Goal: Information Seeking & Learning: Learn about a topic

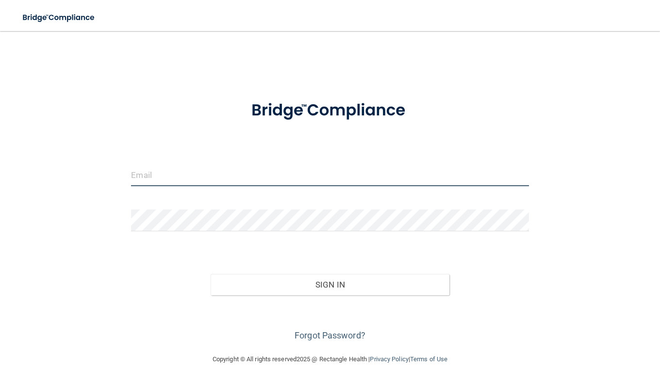
click at [245, 170] on input "email" at bounding box center [329, 176] width 397 height 22
type input "[PERSON_NAME][EMAIL_ADDRESS][PERSON_NAME][DOMAIN_NAME]"
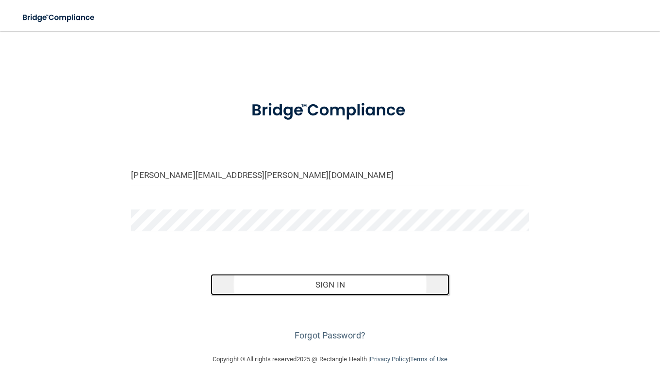
click at [298, 290] on button "Sign In" at bounding box center [330, 284] width 239 height 21
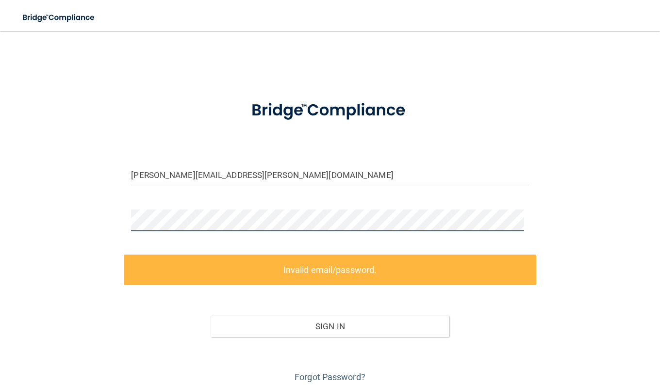
click at [76, 216] on div "erin.weiser@campsmile.com Invalid email/password. You don't have permission to …" at bounding box center [329, 213] width 621 height 345
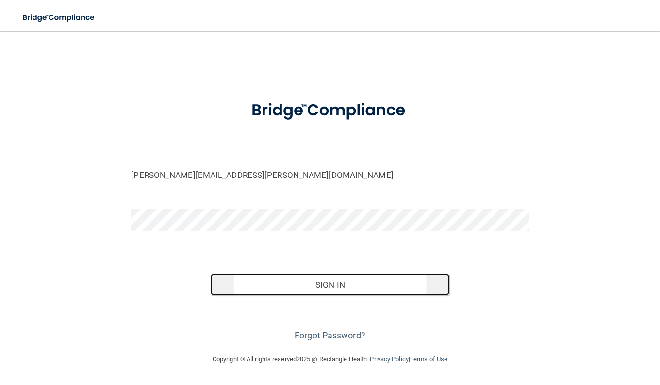
click at [267, 291] on button "Sign In" at bounding box center [330, 284] width 239 height 21
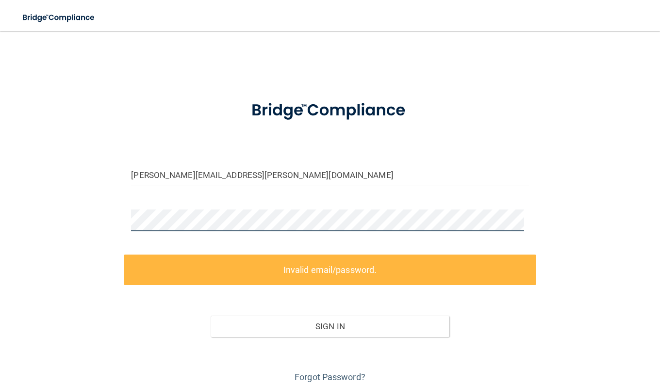
click at [99, 229] on div "erin.weiser@campsmile.com Invalid email/password. You don't have permission to …" at bounding box center [329, 213] width 621 height 345
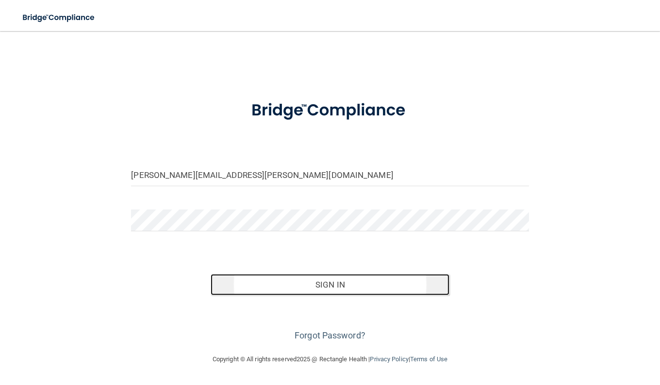
click at [331, 284] on button "Sign In" at bounding box center [330, 284] width 239 height 21
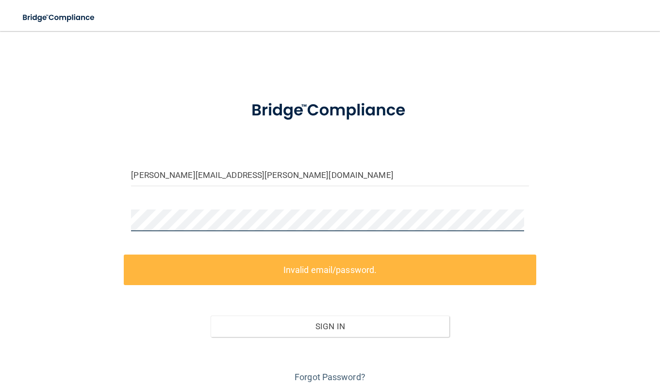
click at [65, 219] on div "erin.weiser@campsmile.com Invalid email/password. You don't have permission to …" at bounding box center [329, 213] width 621 height 345
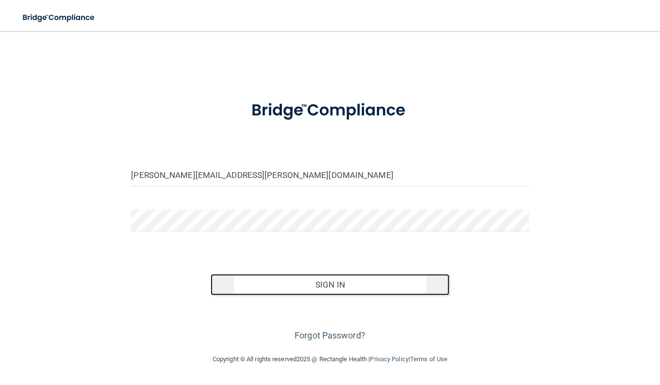
click at [348, 284] on button "Sign In" at bounding box center [330, 284] width 239 height 21
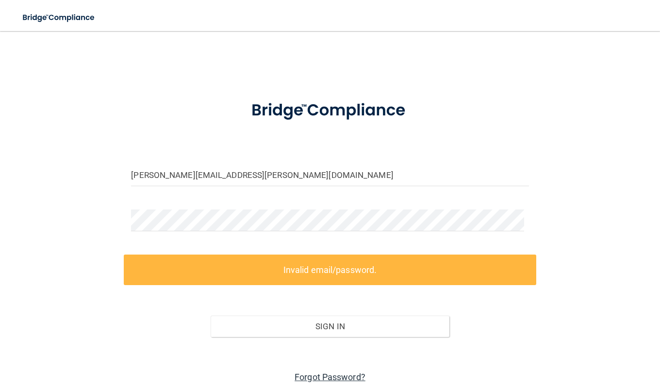
click at [334, 379] on link "Forgot Password?" at bounding box center [330, 377] width 71 height 10
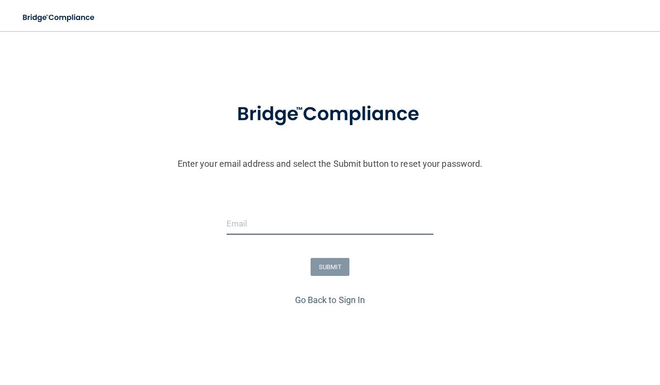
click at [313, 228] on input "email" at bounding box center [330, 224] width 207 height 22
type input "[PERSON_NAME][EMAIL_ADDRESS][PERSON_NAME][DOMAIN_NAME]"
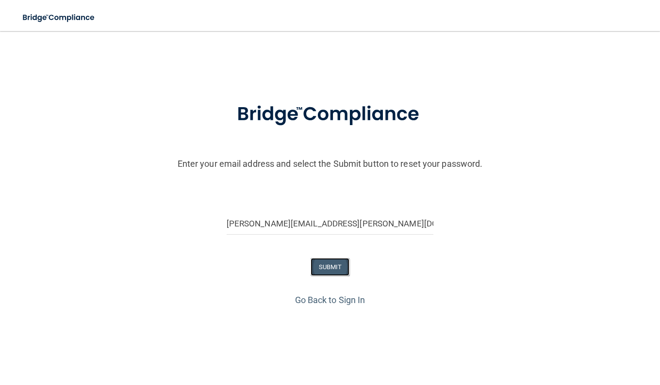
click at [340, 269] on button "SUBMIT" at bounding box center [330, 267] width 39 height 18
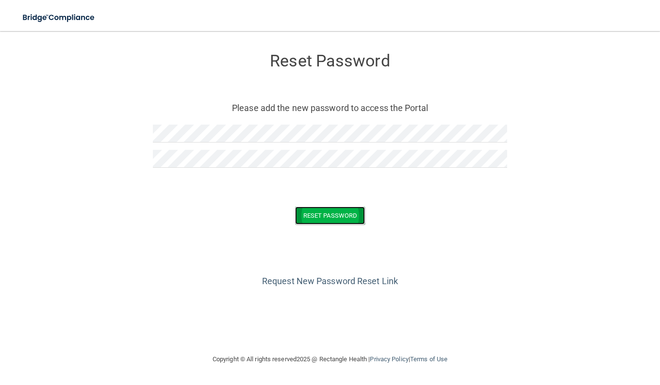
click at [328, 210] on button "Reset Password" at bounding box center [330, 216] width 70 height 18
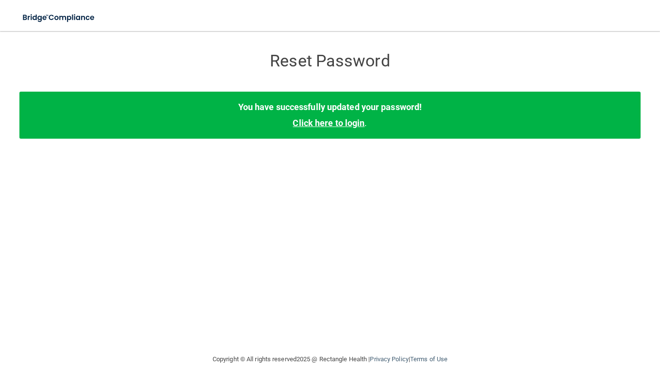
click at [319, 128] on link "Click here to login" at bounding box center [329, 123] width 72 height 10
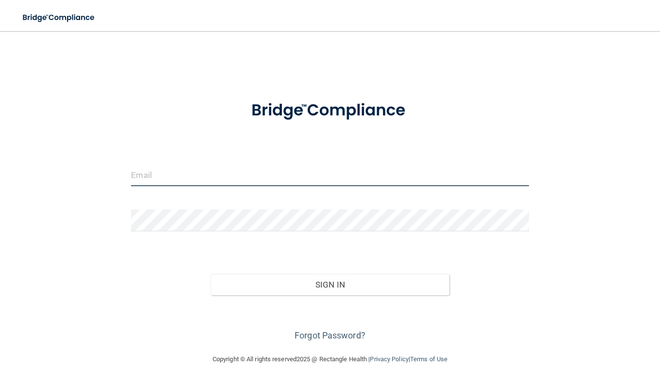
click at [225, 185] on input "email" at bounding box center [329, 176] width 397 height 22
type input "[PERSON_NAME][EMAIL_ADDRESS][PERSON_NAME][DOMAIN_NAME]"
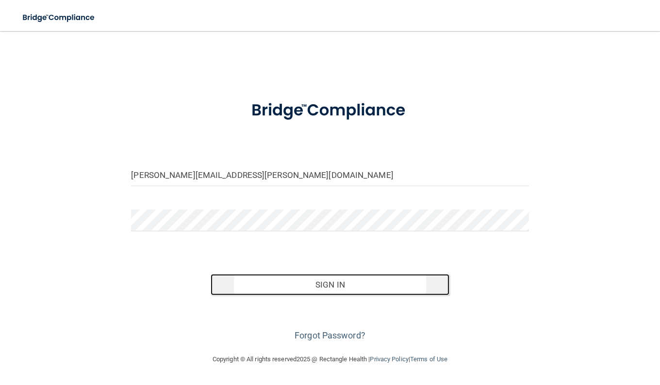
click at [334, 289] on button "Sign In" at bounding box center [330, 284] width 239 height 21
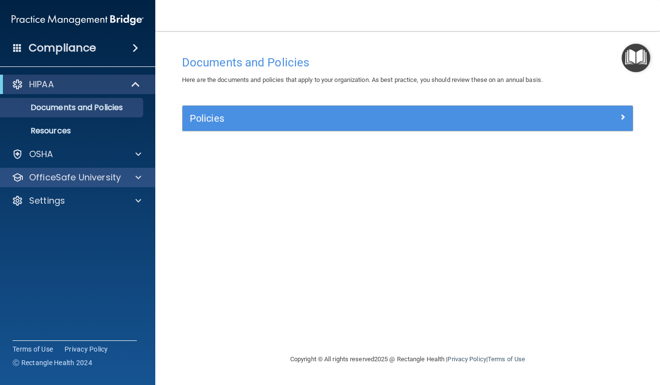
click at [135, 183] on div "OfficeSafe University" at bounding box center [78, 177] width 156 height 19
click at [143, 180] on div at bounding box center [137, 178] width 24 height 12
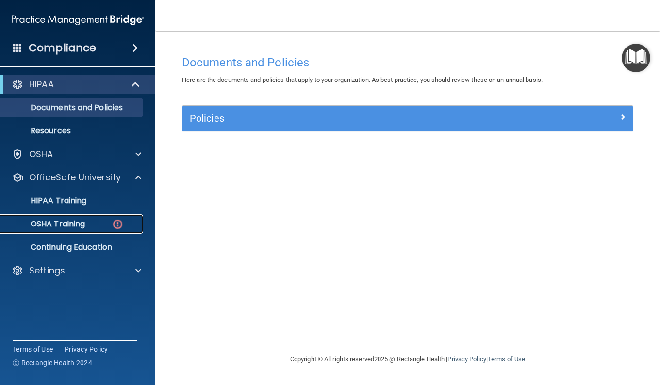
click at [118, 227] on img at bounding box center [118, 224] width 12 height 12
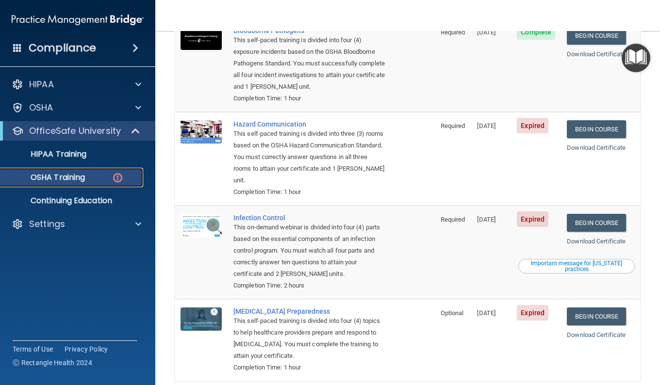
scroll to position [127, 0]
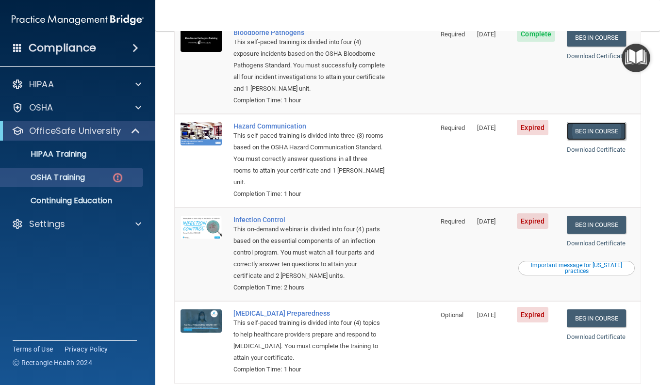
click at [608, 135] on link "Begin Course" at bounding box center [596, 131] width 59 height 18
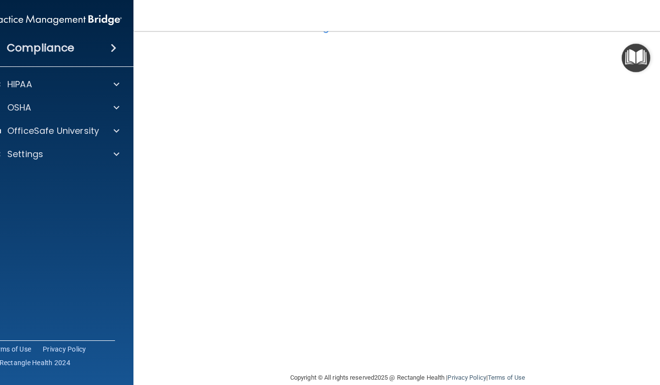
scroll to position [52, 0]
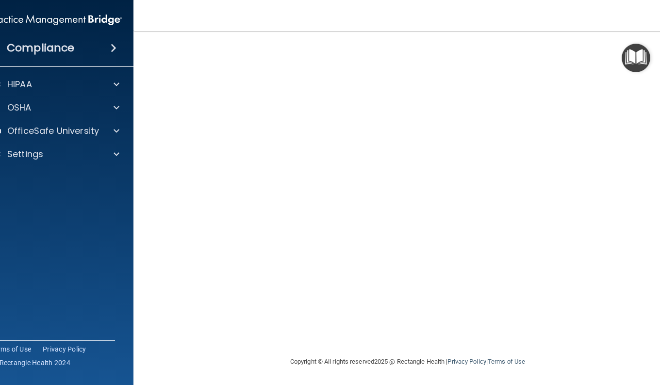
click at [635, 48] on img "Open Resource Center" at bounding box center [636, 58] width 29 height 29
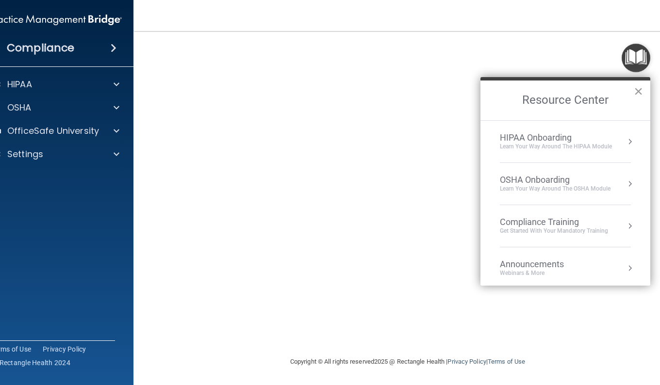
click at [642, 89] on button "×" at bounding box center [638, 91] width 9 height 16
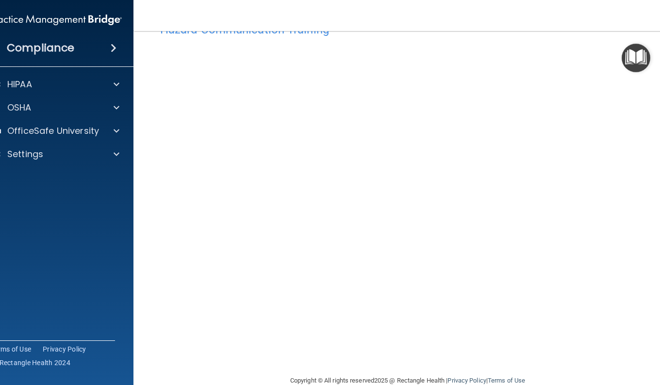
scroll to position [35, 0]
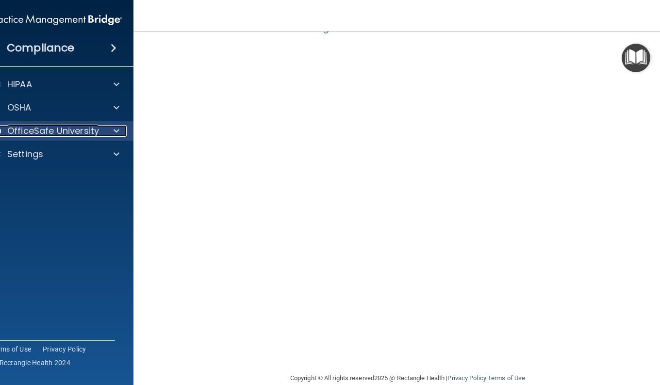
click at [121, 133] on div at bounding box center [115, 131] width 24 height 12
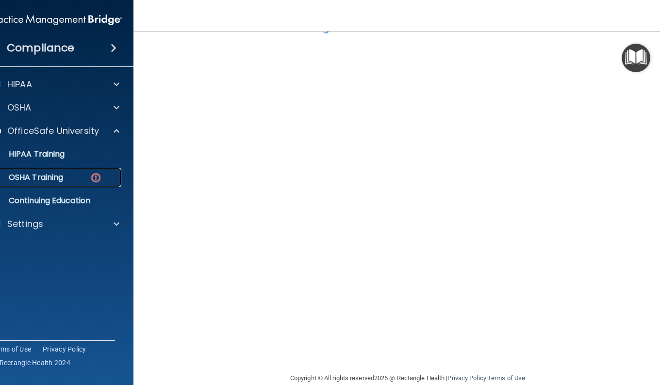
click at [92, 175] on img at bounding box center [96, 178] width 12 height 12
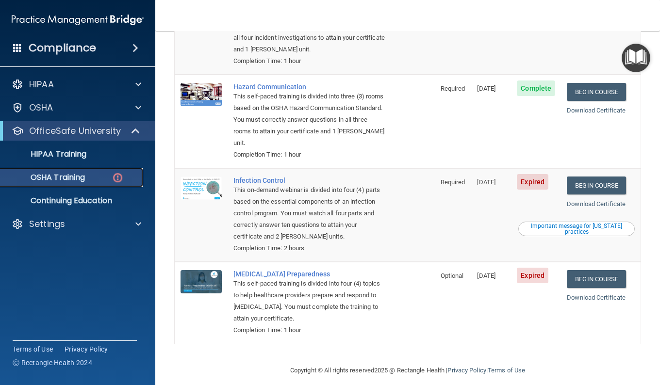
scroll to position [167, 0]
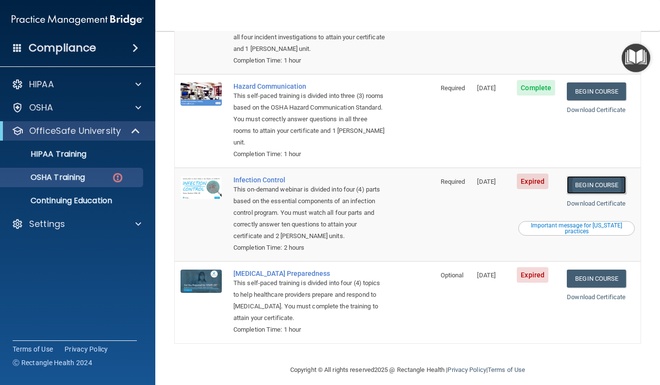
click at [597, 185] on link "Begin Course" at bounding box center [596, 185] width 59 height 18
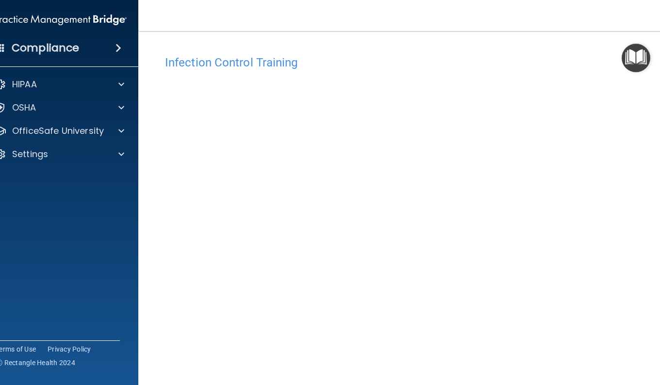
scroll to position [30, 0]
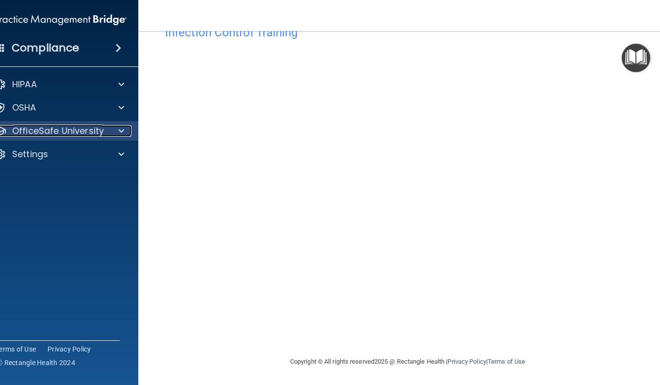
click at [113, 131] on div at bounding box center [120, 131] width 24 height 12
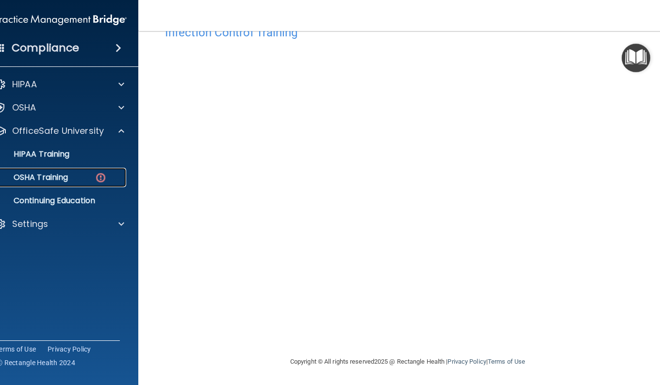
click at [95, 174] on img at bounding box center [101, 178] width 12 height 12
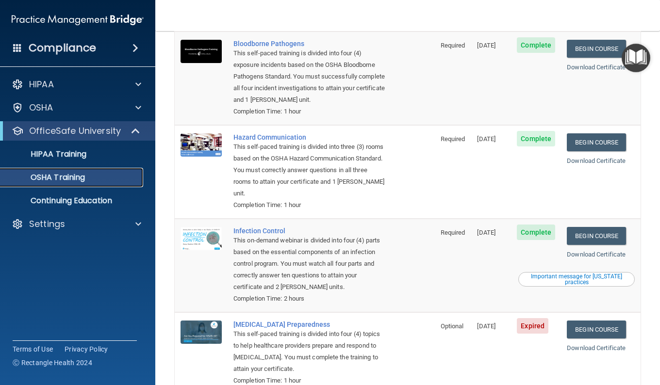
scroll to position [150, 0]
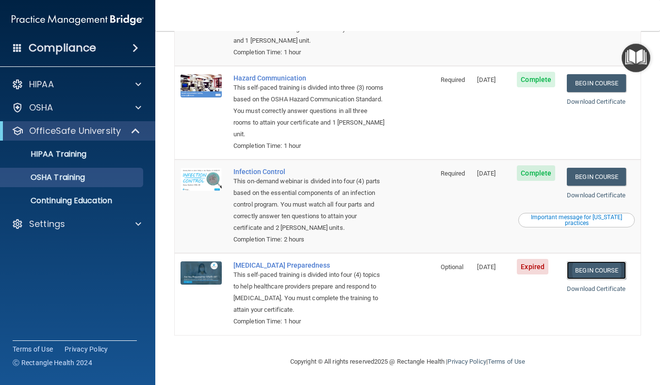
click at [581, 270] on link "Begin Course" at bounding box center [596, 271] width 59 height 18
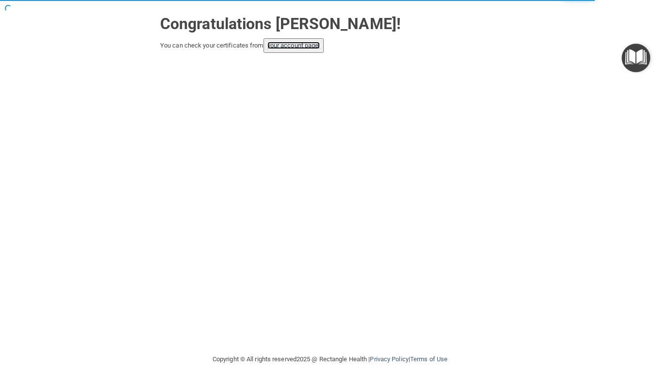
click at [309, 46] on link "your account page!" at bounding box center [293, 45] width 53 height 7
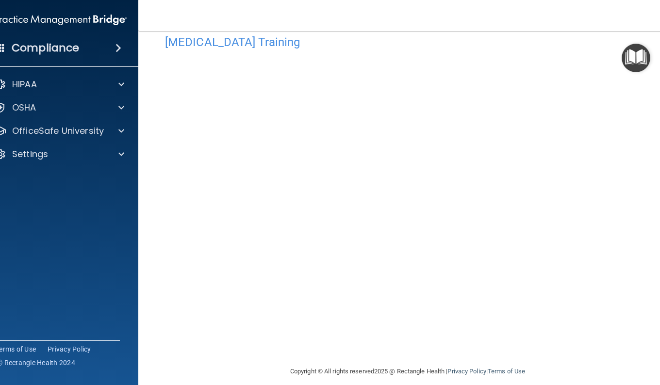
scroll to position [30, 0]
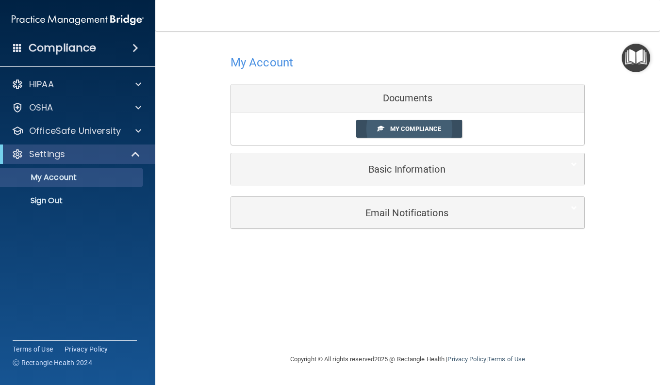
click at [408, 131] on span "My Compliance" at bounding box center [415, 128] width 51 height 7
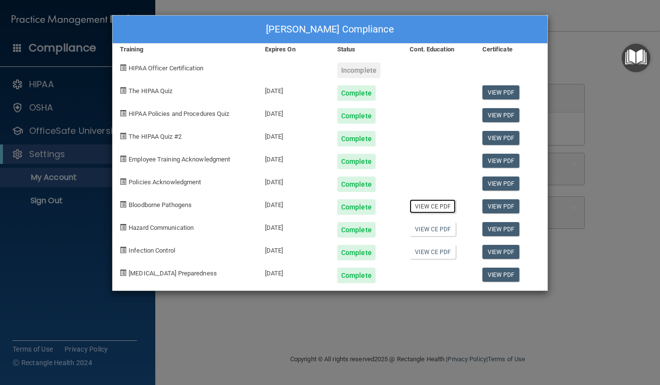
click at [423, 204] on link "View CE PDF" at bounding box center [433, 206] width 46 height 14
click at [433, 235] on link "View CE PDF" at bounding box center [433, 229] width 46 height 14
click at [437, 255] on link "View CE PDF" at bounding box center [433, 252] width 46 height 14
click at [302, 9] on div "[PERSON_NAME] Compliance Training Expires On Status Cont. Education Certificate…" at bounding box center [330, 192] width 660 height 385
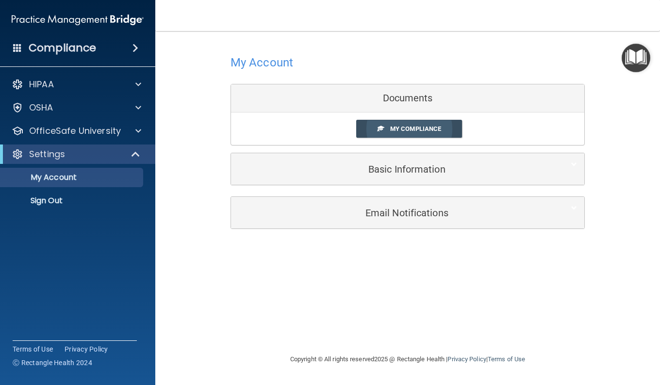
click at [437, 127] on span "My Compliance" at bounding box center [415, 128] width 51 height 7
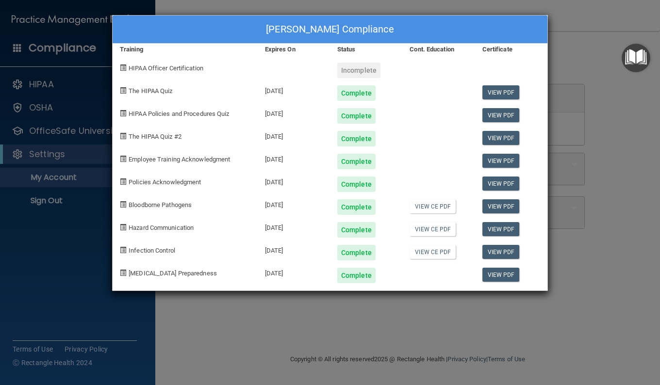
click at [620, 122] on div "[PERSON_NAME] Compliance Training Expires On Status Cont. Education Certificate…" at bounding box center [330, 192] width 660 height 385
click at [612, 152] on div "[PERSON_NAME] Compliance Training Expires On Status Cont. Education Certificate…" at bounding box center [330, 192] width 660 height 385
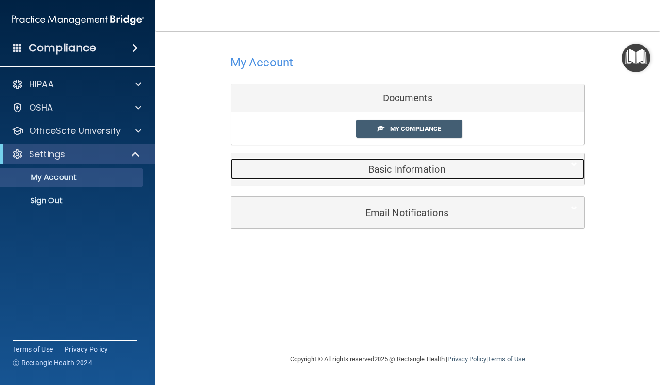
click at [412, 176] on div "Basic Information" at bounding box center [393, 169] width 324 height 22
